Goal: Information Seeking & Learning: Learn about a topic

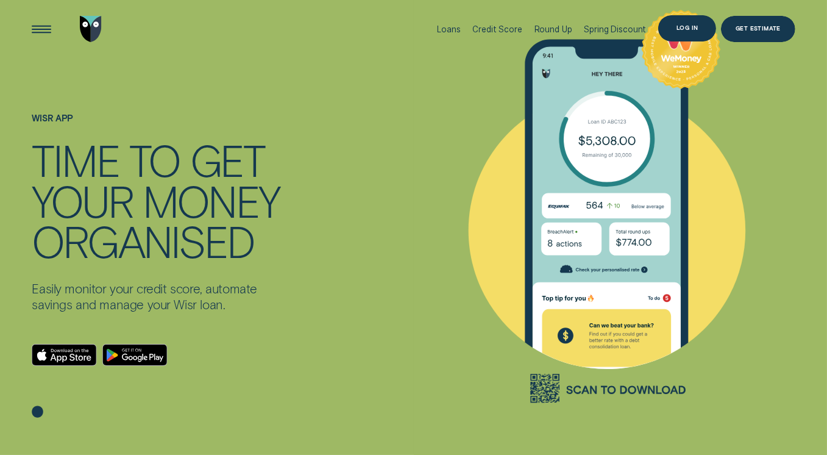
click at [690, 27] on div "Log in" at bounding box center [687, 28] width 21 height 5
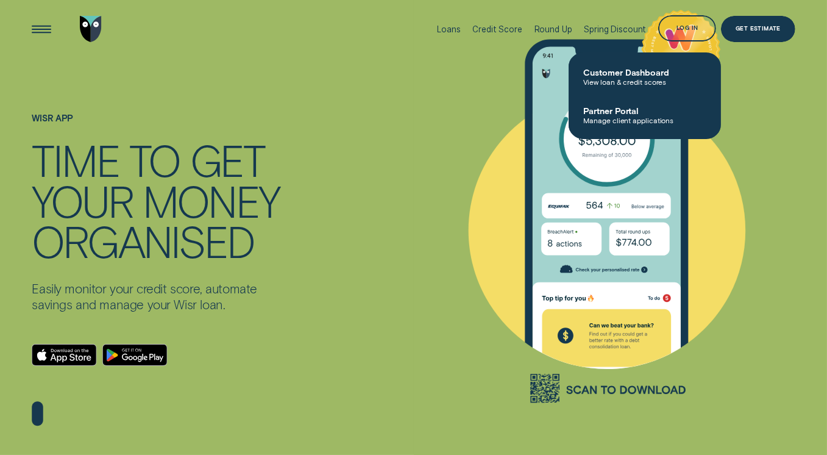
click at [634, 85] on span "View loan & credit scores" at bounding box center [645, 81] width 123 height 9
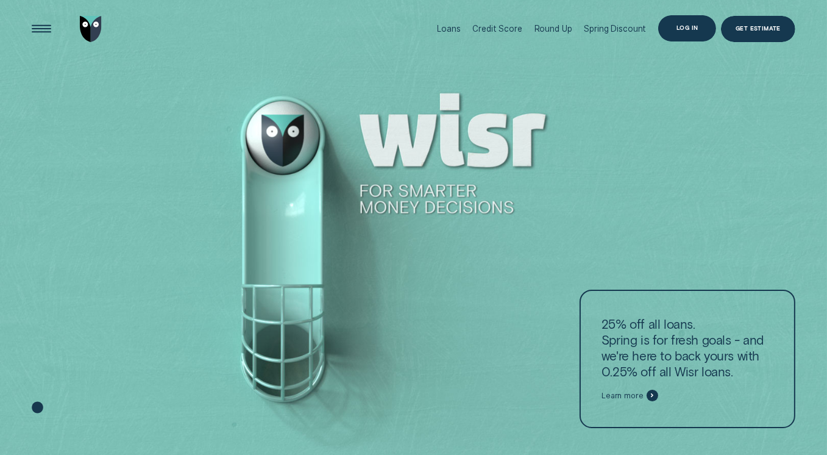
click at [686, 29] on div "Log in" at bounding box center [687, 28] width 21 height 5
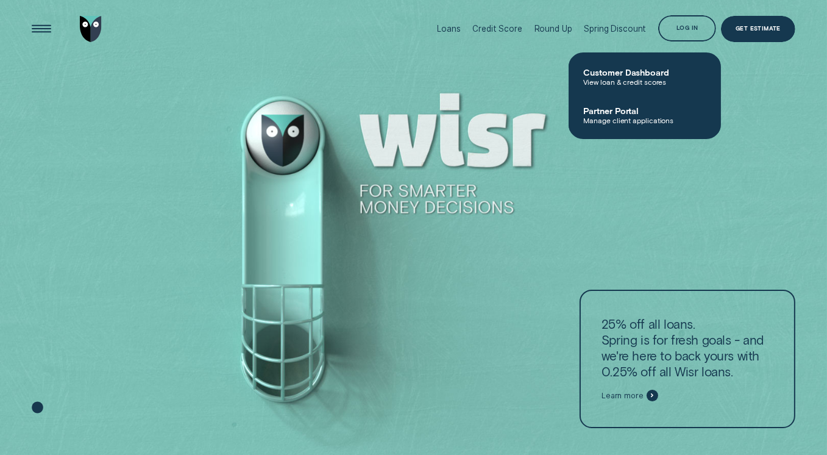
click at [613, 81] on span "View loan & credit scores" at bounding box center [645, 81] width 123 height 9
